Goal: Check status: Check status

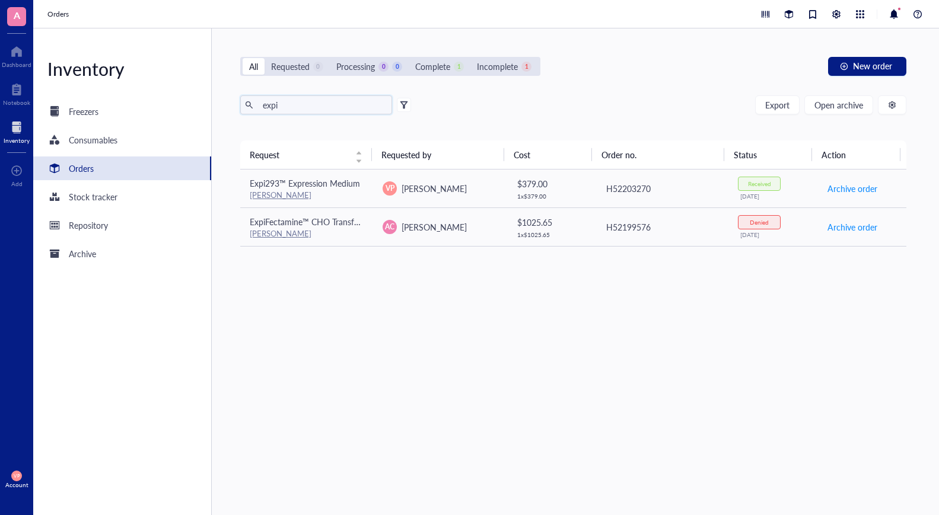
click at [295, 107] on input "expi" at bounding box center [322, 105] width 129 height 18
type input "e"
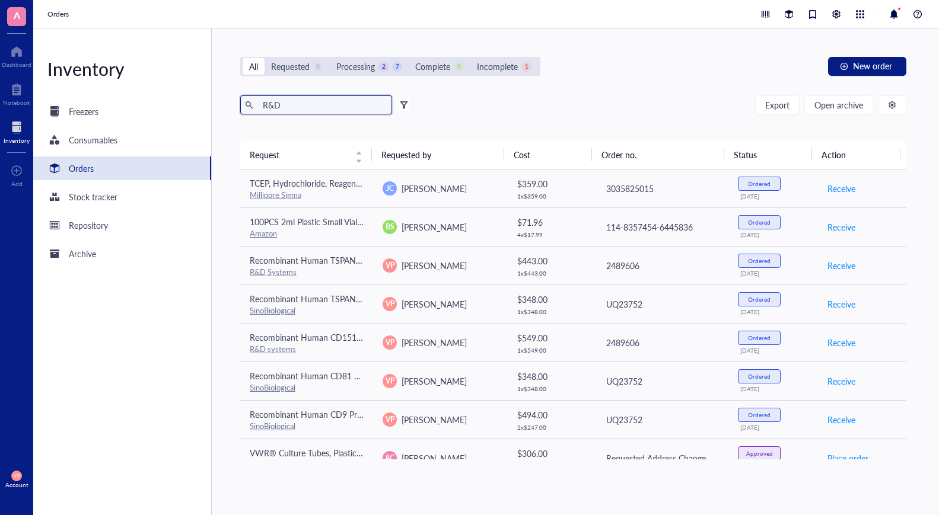
type input "R&D"
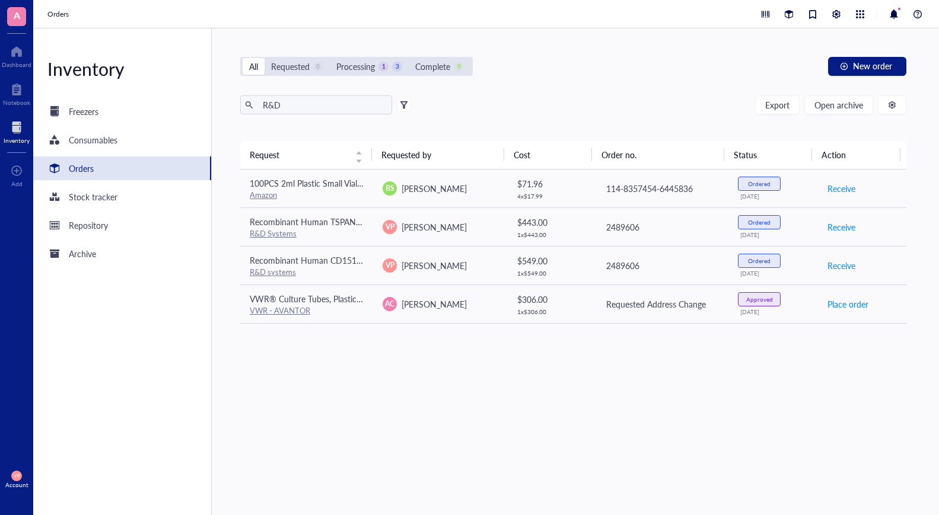
click at [247, 102] on div at bounding box center [249, 105] width 8 height 8
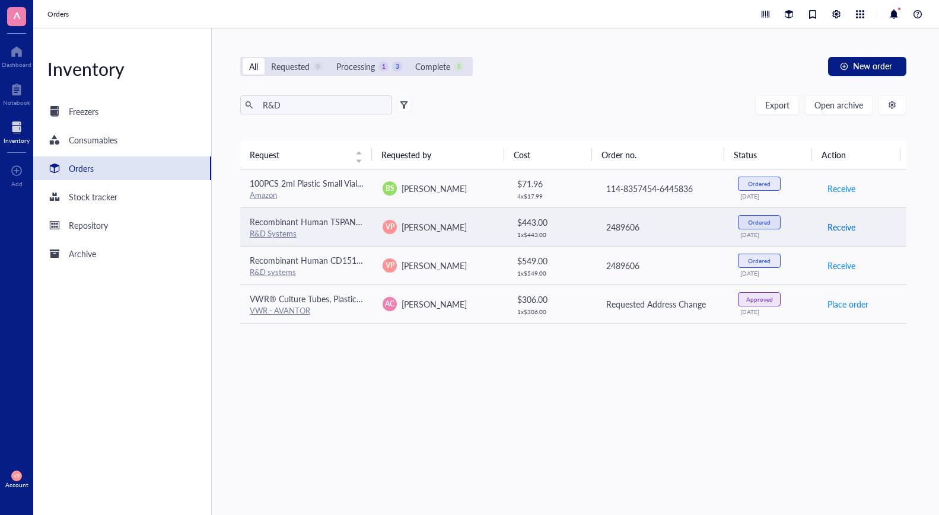
click at [838, 227] on span "Receive" at bounding box center [842, 227] width 28 height 13
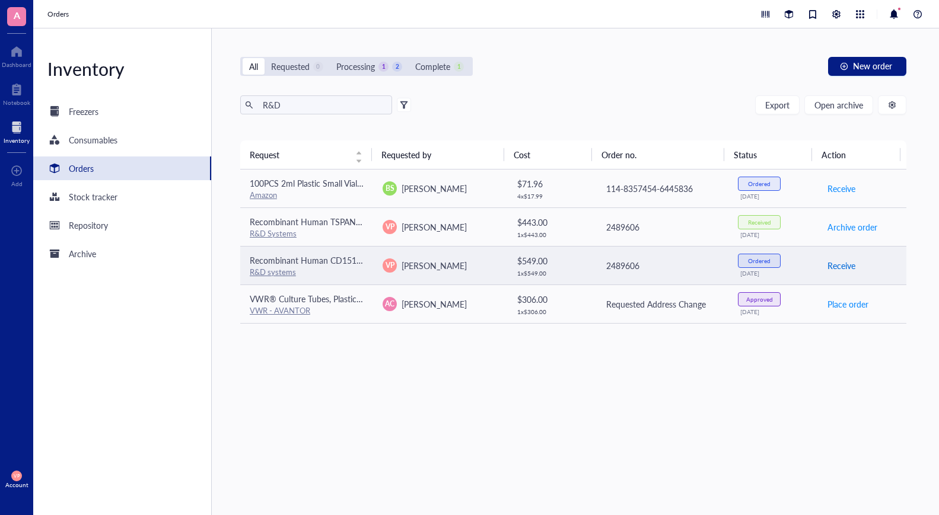
click at [834, 266] on span "Receive" at bounding box center [842, 265] width 28 height 13
